Goal: Contribute content

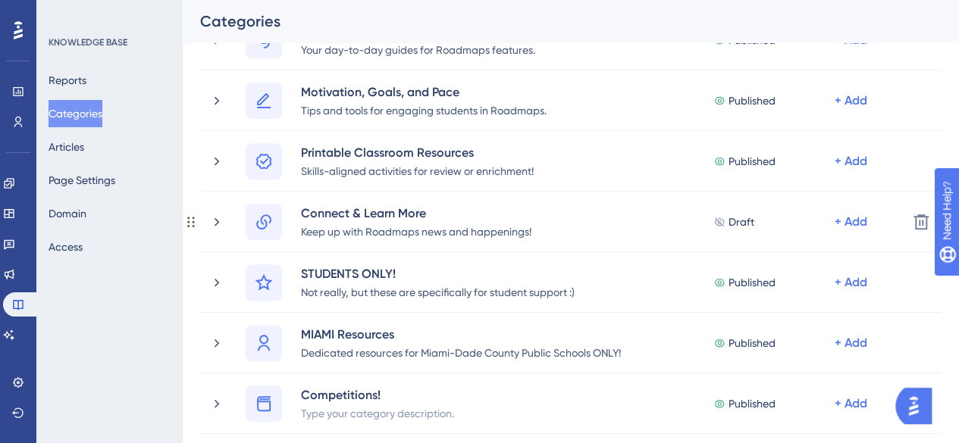
scroll to position [246, 0]
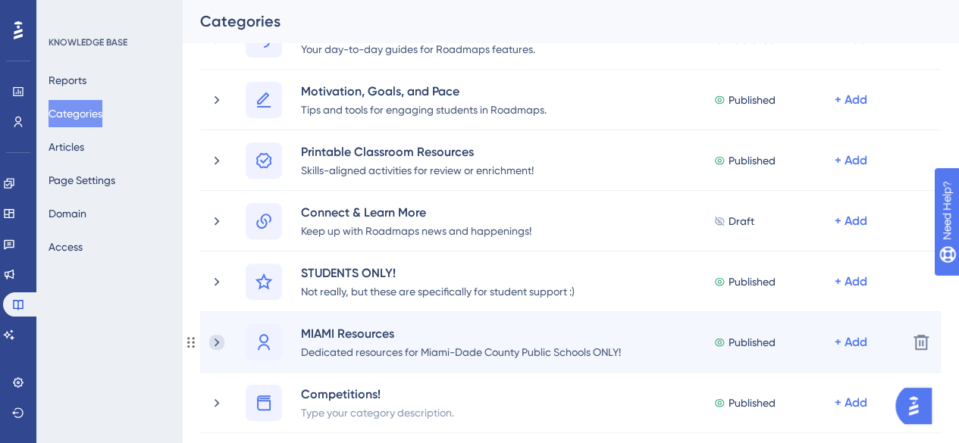
click at [220, 338] on icon at bounding box center [216, 342] width 15 height 15
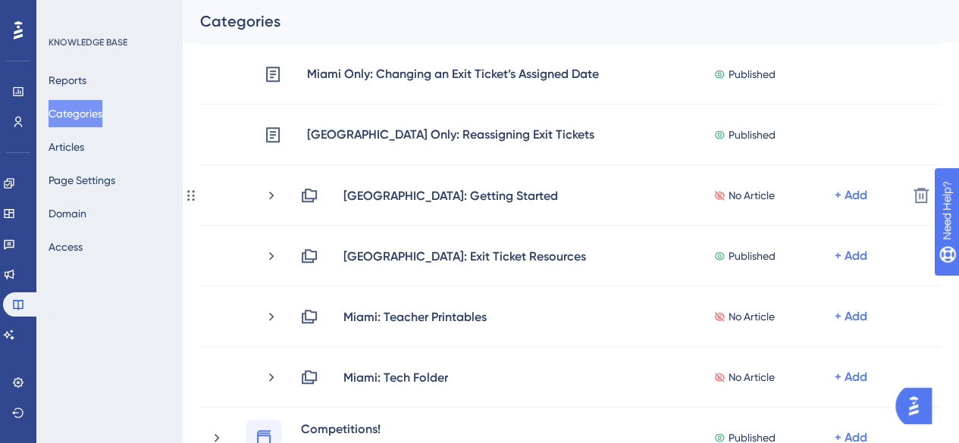
scroll to position [580, 0]
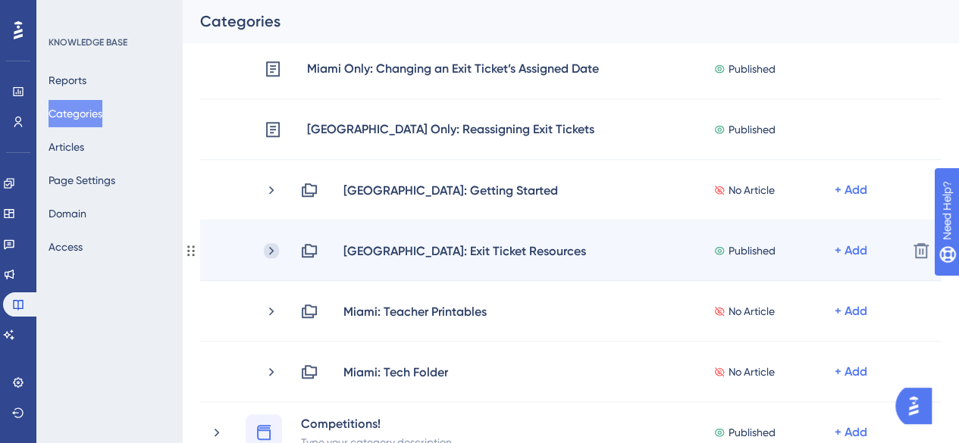
click at [277, 246] on icon at bounding box center [271, 250] width 15 height 15
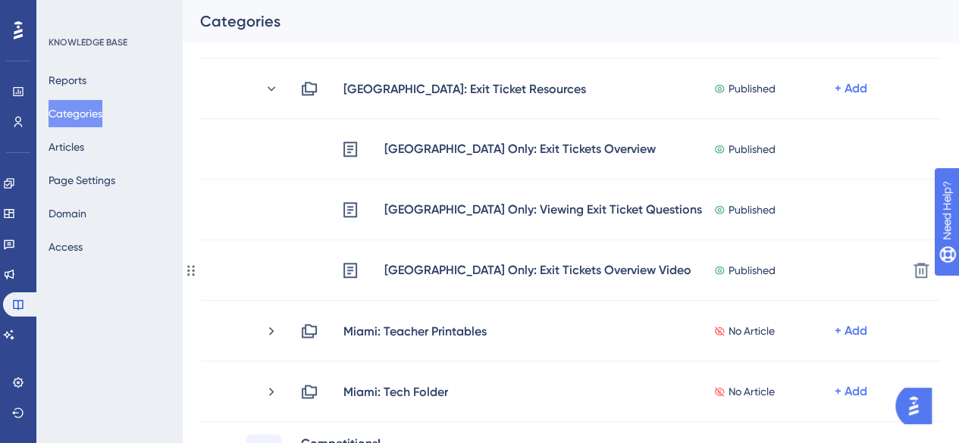
scroll to position [744, 0]
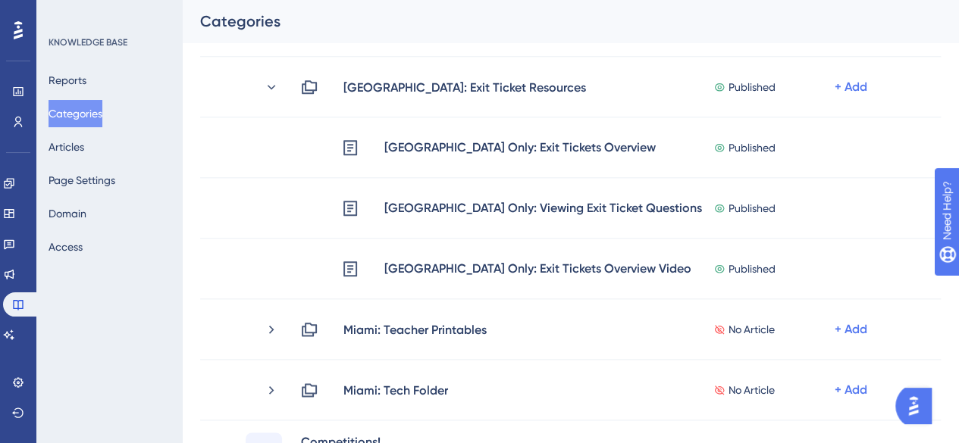
click at [105, 152] on div "Reports Categories Articles Page Settings Domain Access" at bounding box center [110, 164] width 123 height 194
click at [84, 146] on button "Articles" at bounding box center [67, 146] width 36 height 27
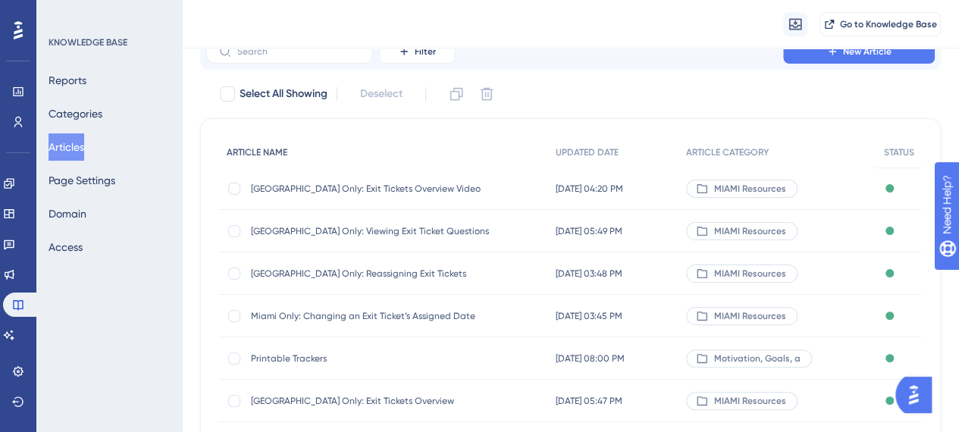
scroll to position [67, 0]
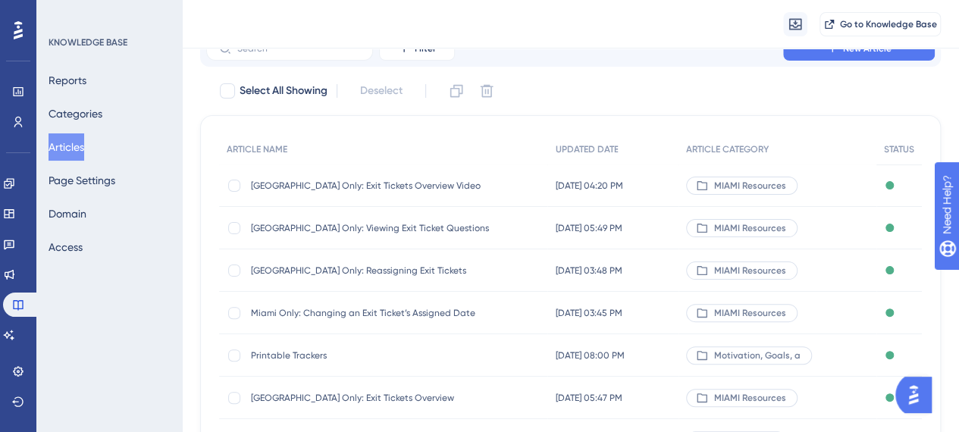
click at [349, 276] on div "[GEOGRAPHIC_DATA] Only: Reassigning Exit Tickets [GEOGRAPHIC_DATA] Only: Reassi…" at bounding box center [372, 270] width 243 height 42
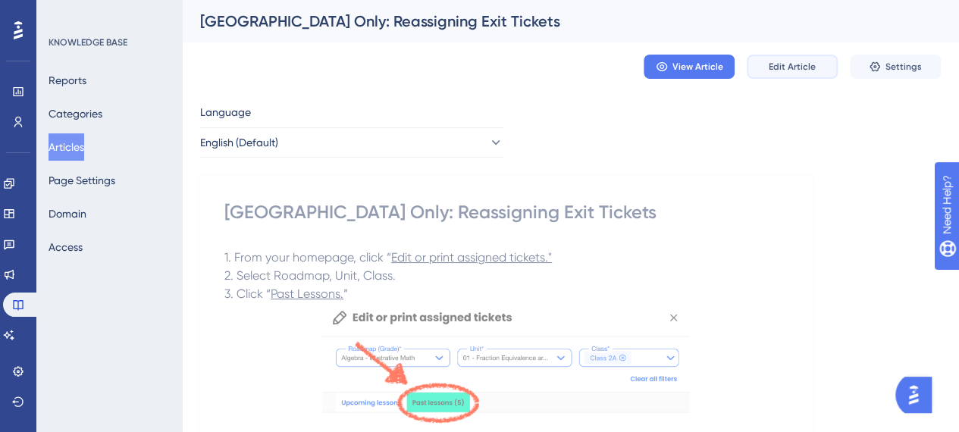
click at [770, 78] on button "Edit Article" at bounding box center [792, 67] width 91 height 24
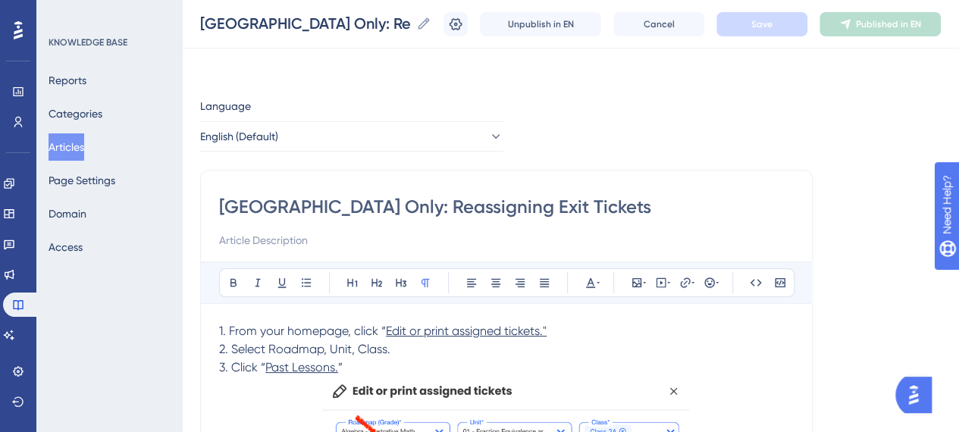
scroll to position [282, 0]
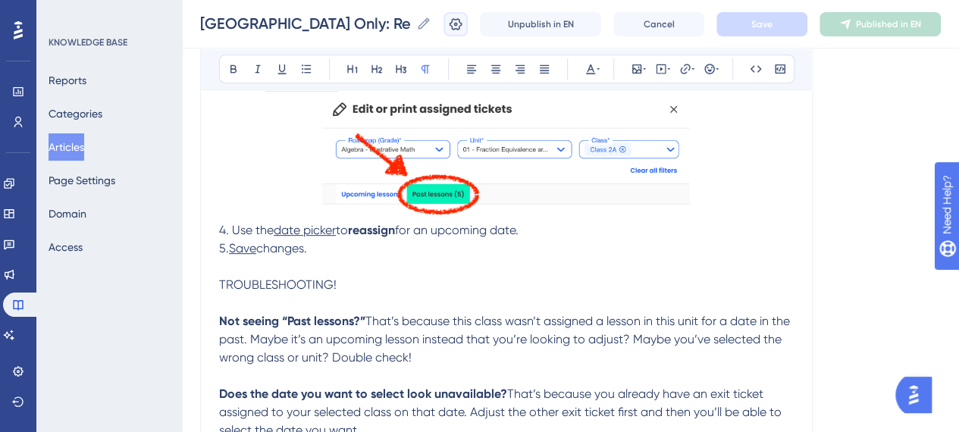
click at [462, 25] on icon at bounding box center [455, 23] width 13 height 12
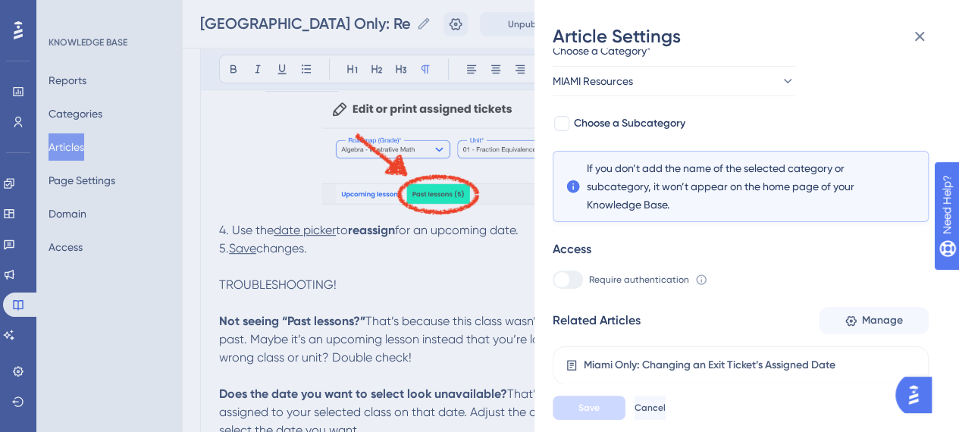
scroll to position [99, 0]
click at [609, 120] on span "Choose a Subcategory" at bounding box center [629, 123] width 111 height 18
checkbox input "true"
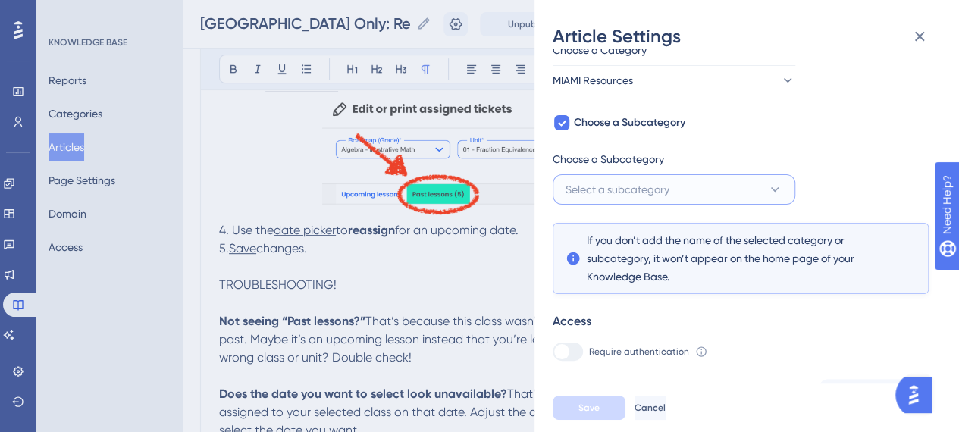
click at [612, 184] on span "Select a subcategory" at bounding box center [617, 189] width 104 height 18
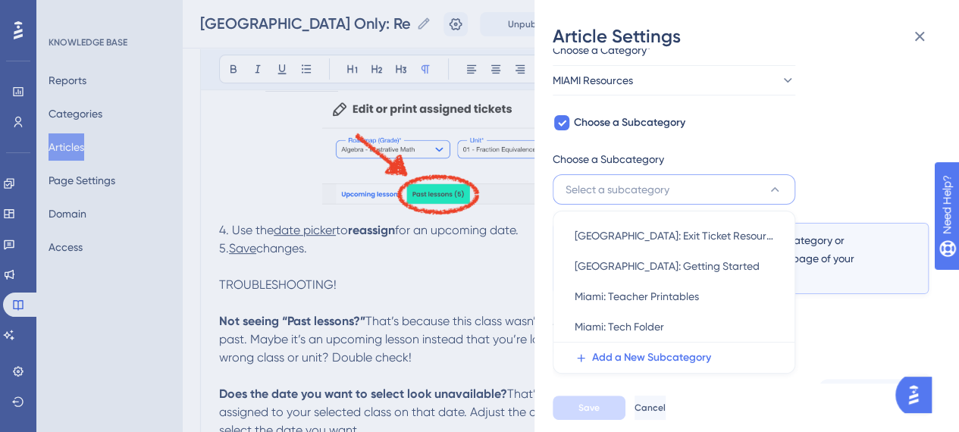
scroll to position [167, 0]
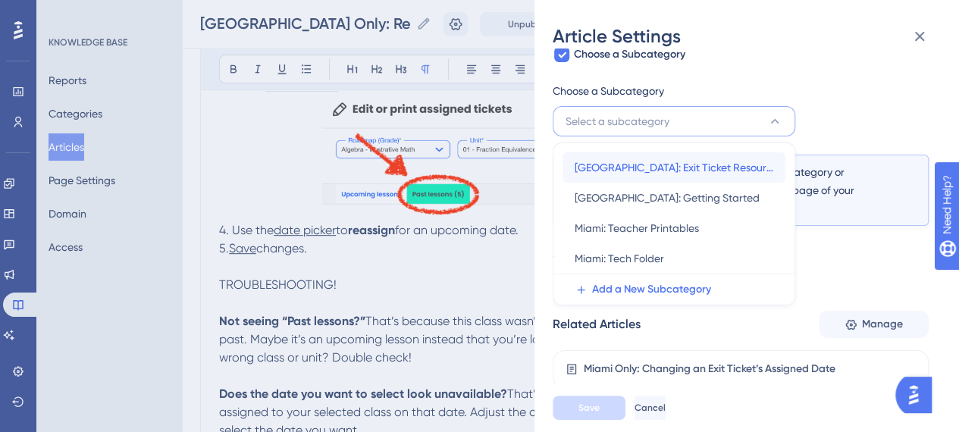
click at [629, 161] on span "[GEOGRAPHIC_DATA]: Exit Ticket Resources" at bounding box center [673, 167] width 199 height 18
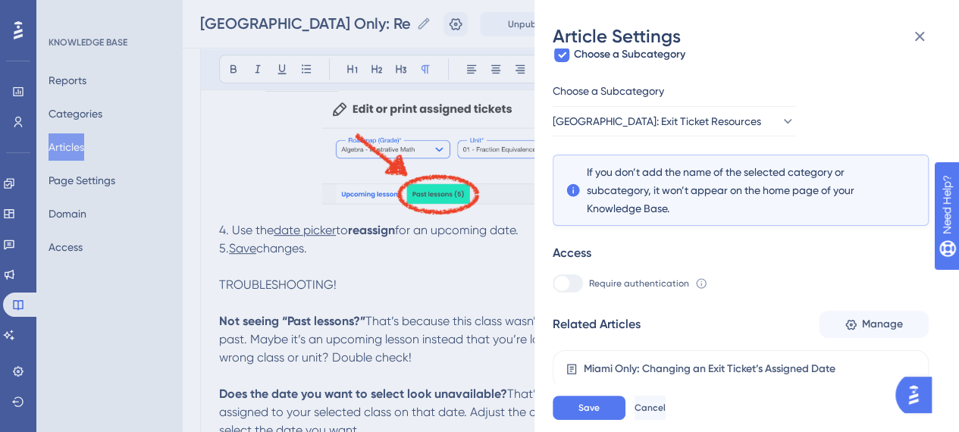
scroll to position [307, 0]
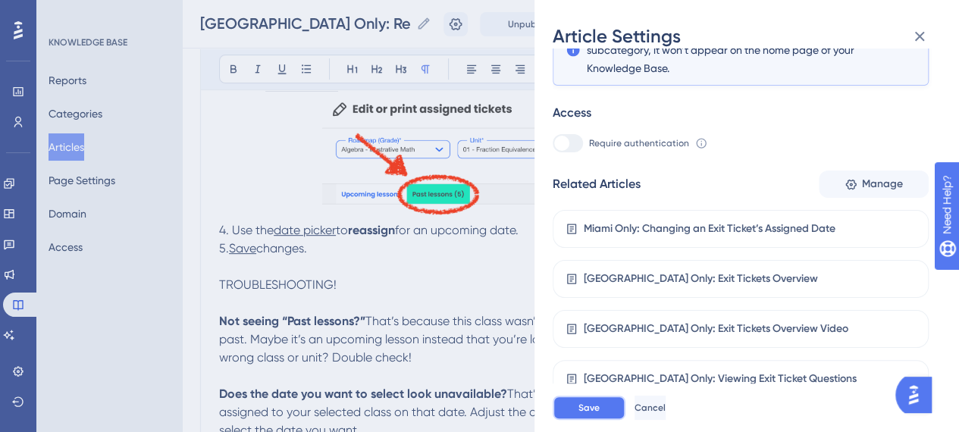
click at [601, 416] on button "Save" at bounding box center [589, 408] width 73 height 24
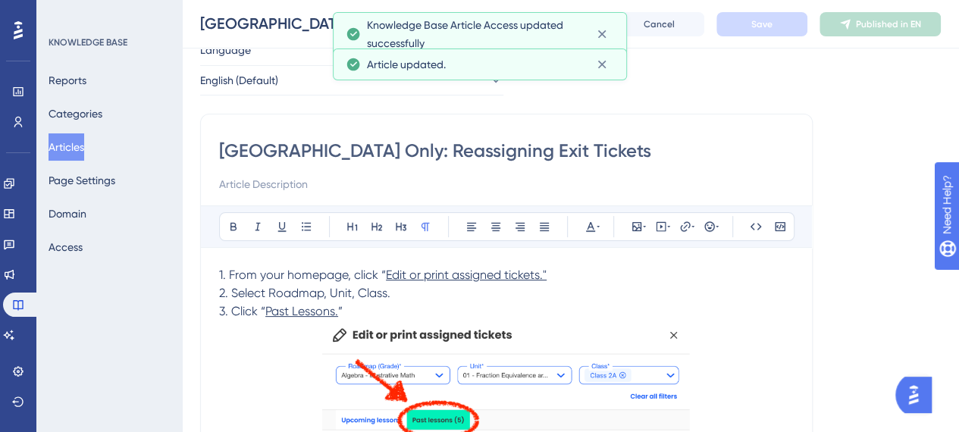
scroll to position [0, 0]
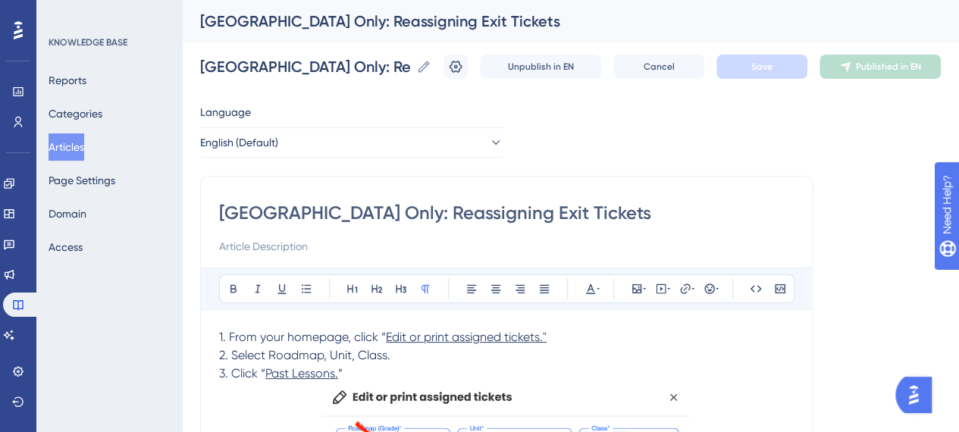
click at [77, 146] on button "Articles" at bounding box center [67, 146] width 36 height 27
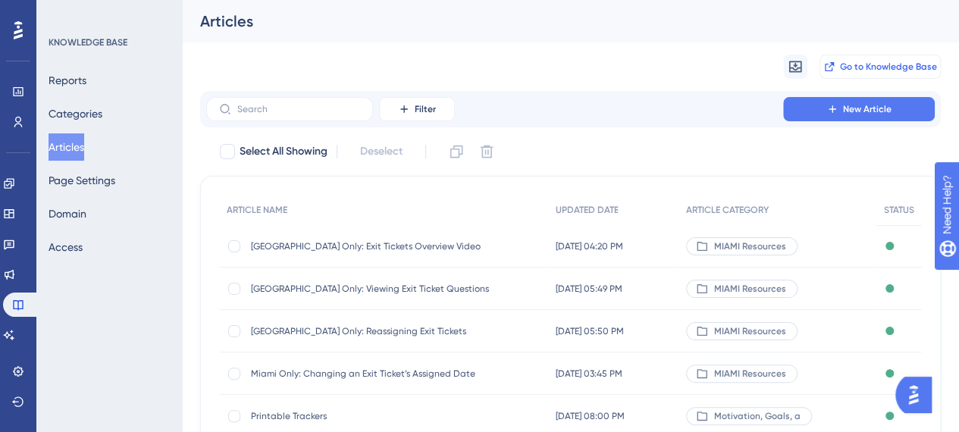
click at [889, 58] on button "Go to Knowledge Base" at bounding box center [879, 67] width 121 height 24
